Goal: Task Accomplishment & Management: Manage account settings

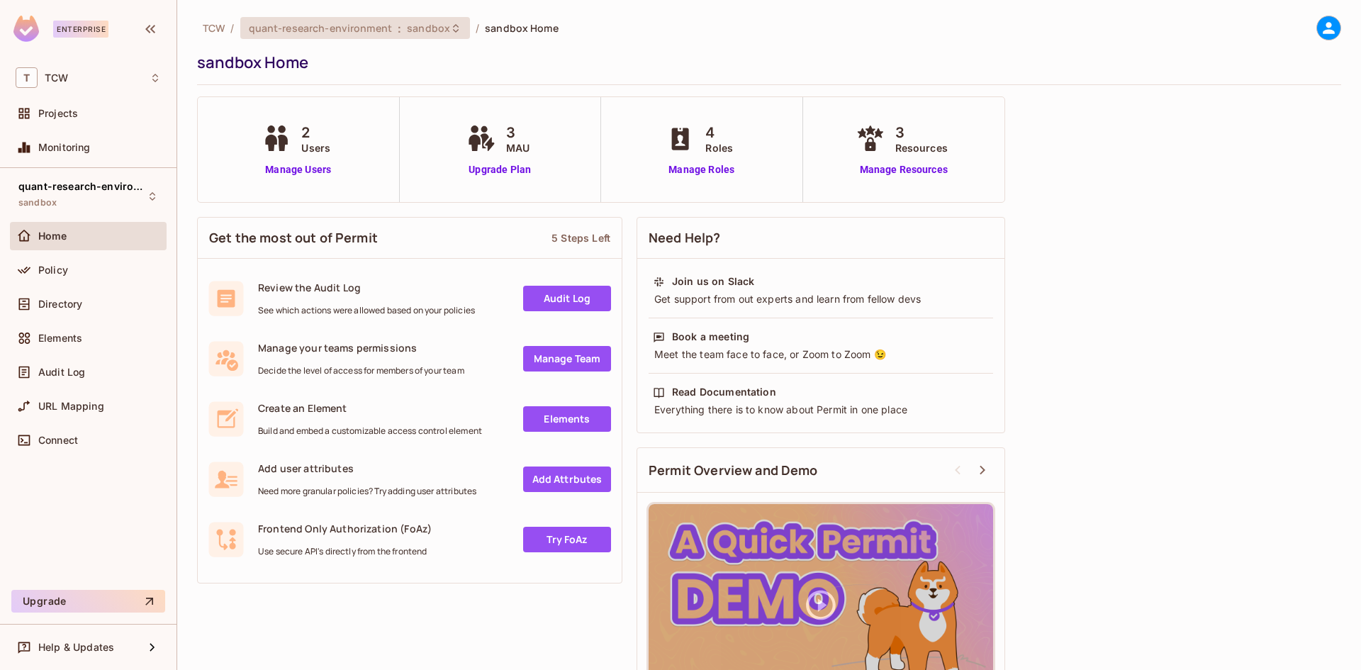
click at [423, 29] on span "sandbox" at bounding box center [428, 27] width 43 height 13
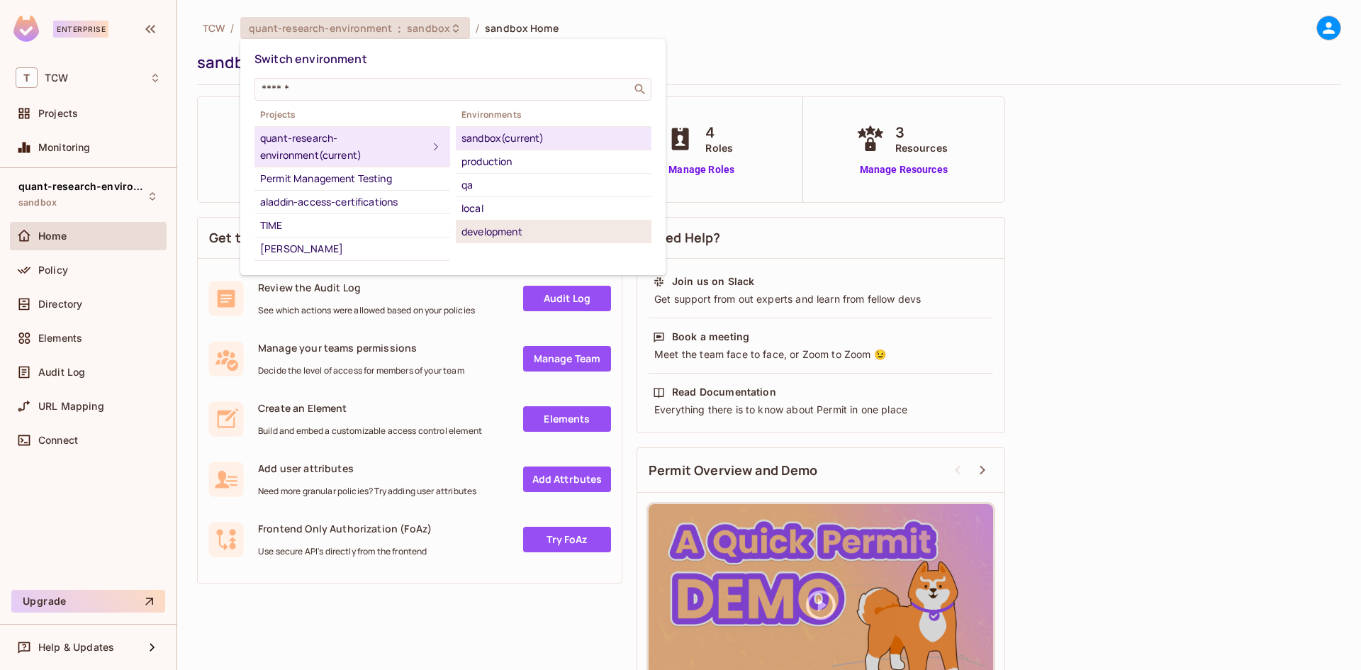
click at [490, 227] on div "development" at bounding box center [554, 231] width 184 height 17
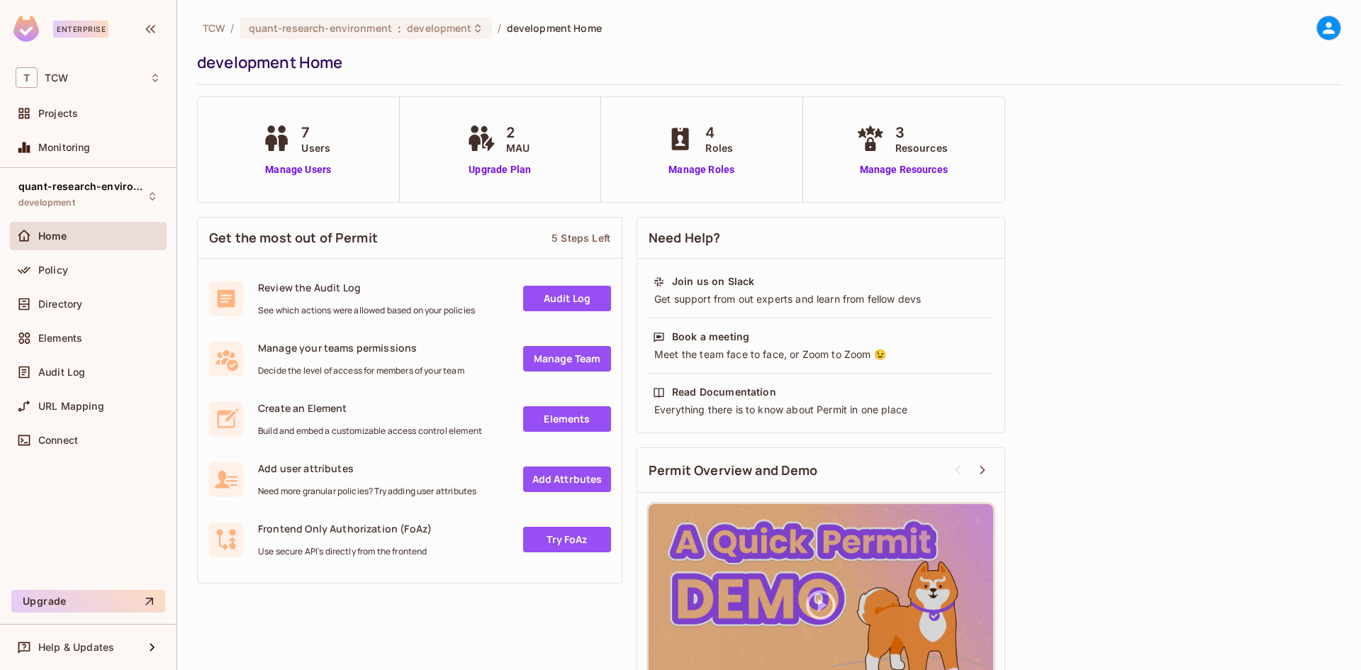
click at [317, 147] on span "Users" at bounding box center [315, 147] width 29 height 15
click at [289, 142] on icon at bounding box center [276, 138] width 35 height 26
click at [284, 142] on icon at bounding box center [283, 143] width 10 height 16
click at [315, 177] on div "7 Users Manage Users" at bounding box center [299, 149] width 202 height 105
click at [309, 172] on link "Manage Users" at bounding box center [298, 169] width 79 height 15
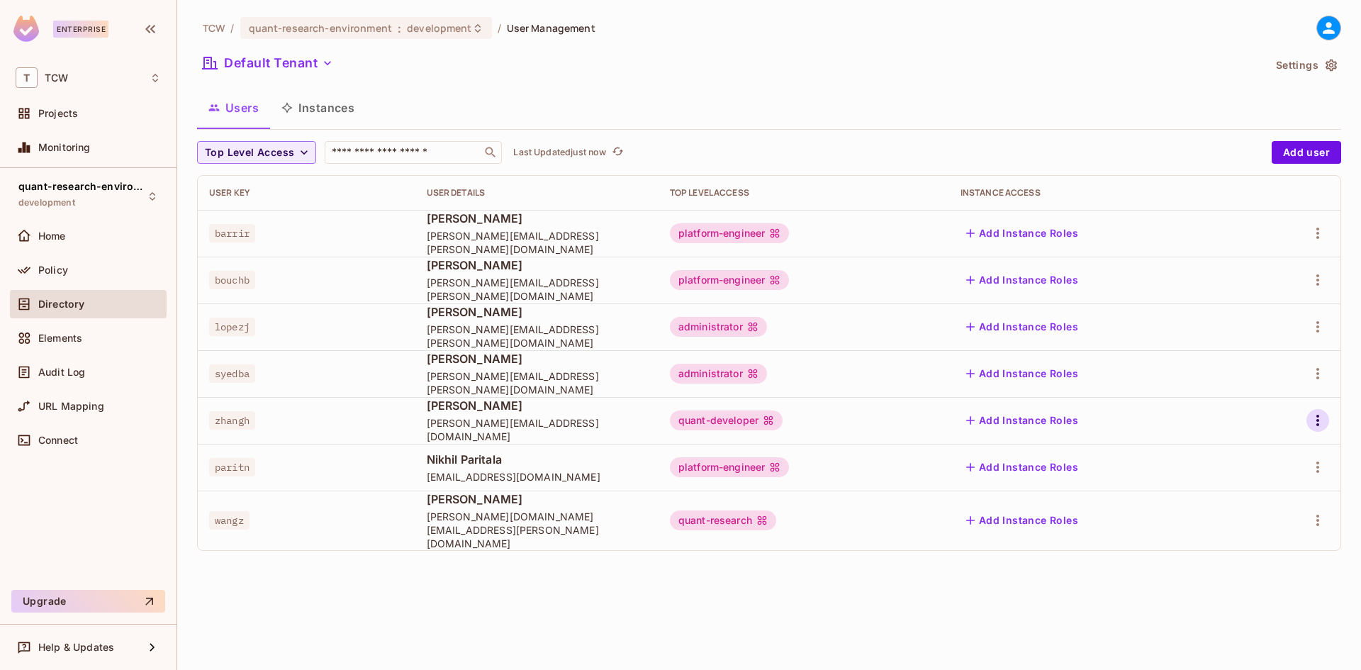
click at [1318, 422] on icon "button" at bounding box center [1317, 420] width 3 height 11
click at [883, 625] on div at bounding box center [680, 335] width 1361 height 670
click at [58, 276] on div "Policy" at bounding box center [88, 270] width 145 height 17
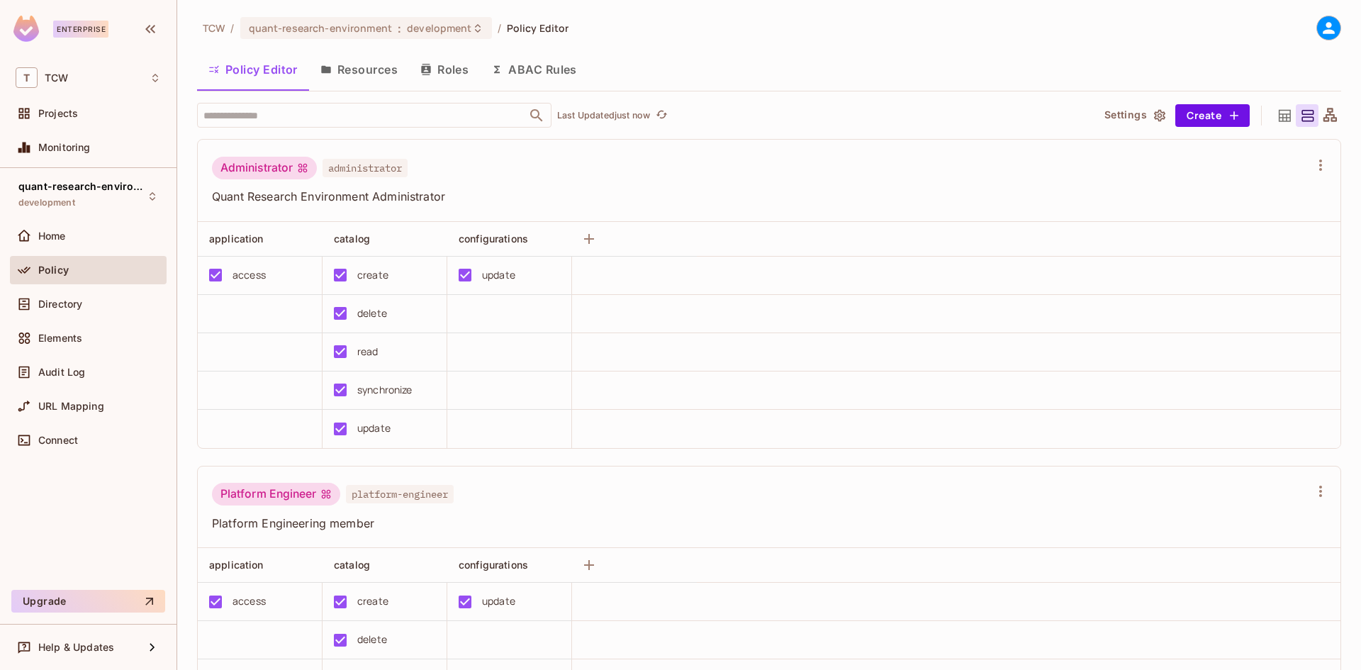
click at [381, 73] on button "Resources" at bounding box center [359, 69] width 100 height 35
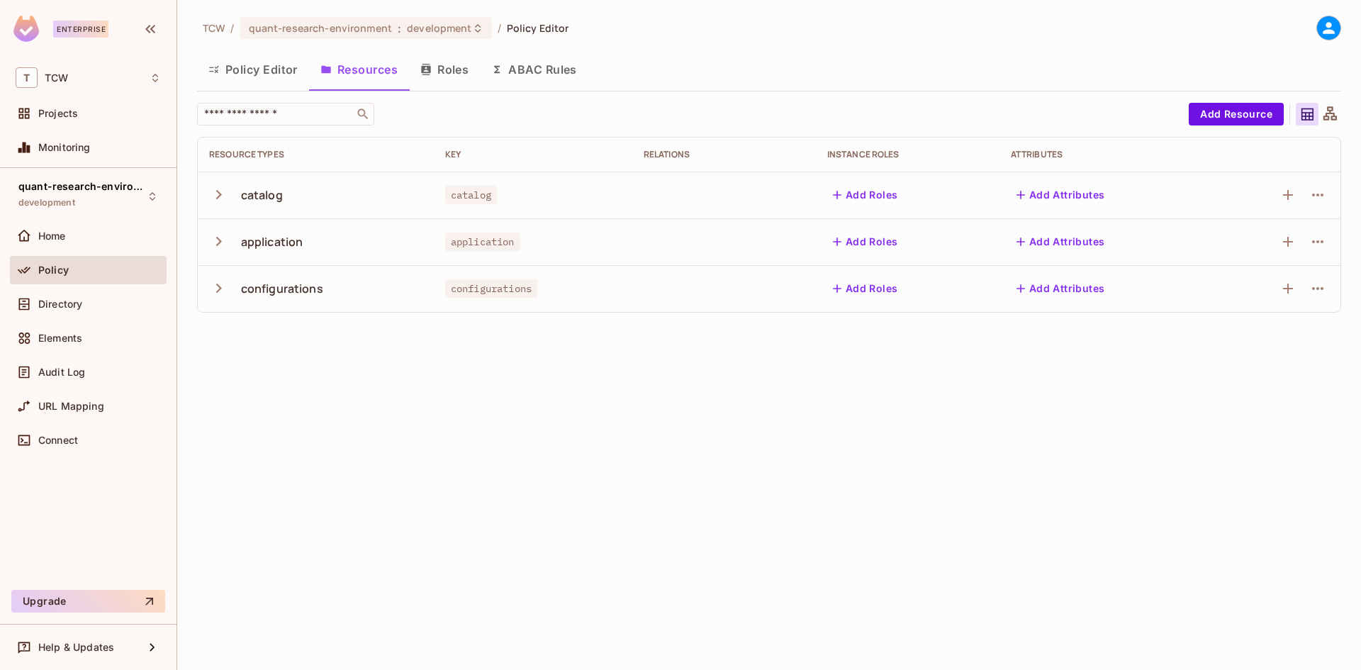
click at [268, 68] on button "Policy Editor" at bounding box center [253, 69] width 112 height 35
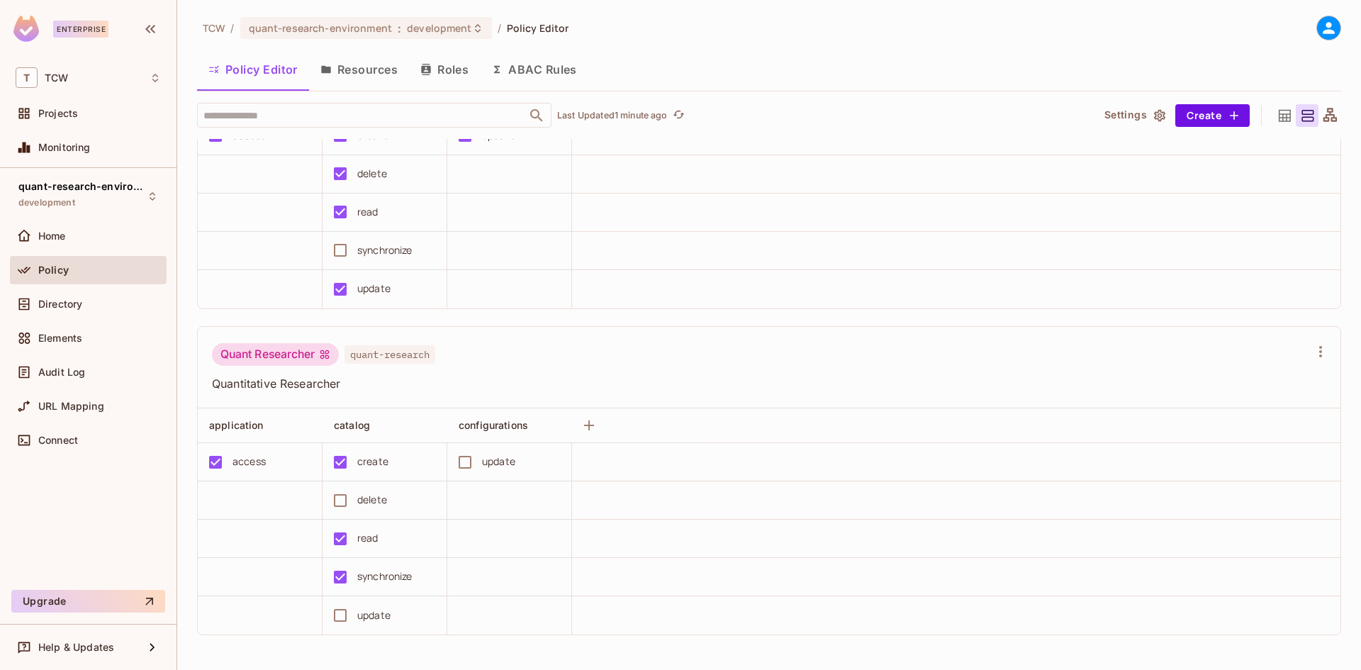
scroll to position [722, 0]
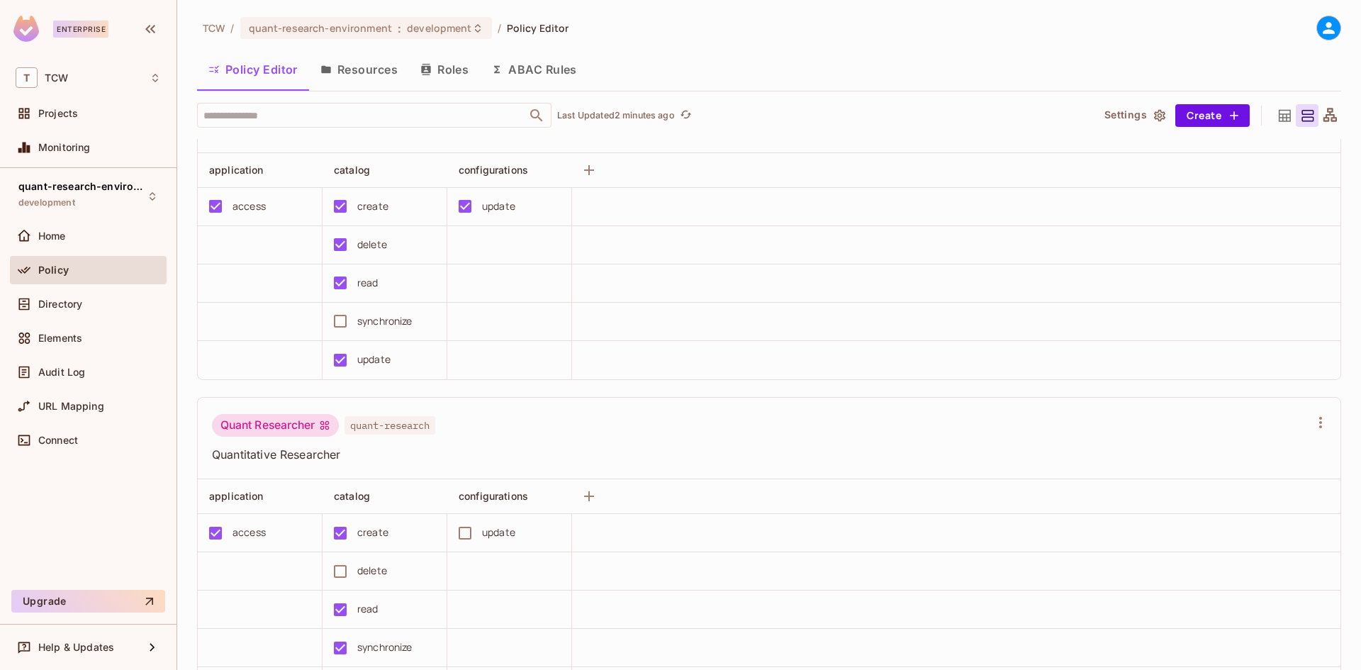
click at [1009, 38] on div "TCW / quant-research-environment : development / Policy Editor" at bounding box center [769, 28] width 1144 height 25
